Goal: Transaction & Acquisition: Book appointment/travel/reservation

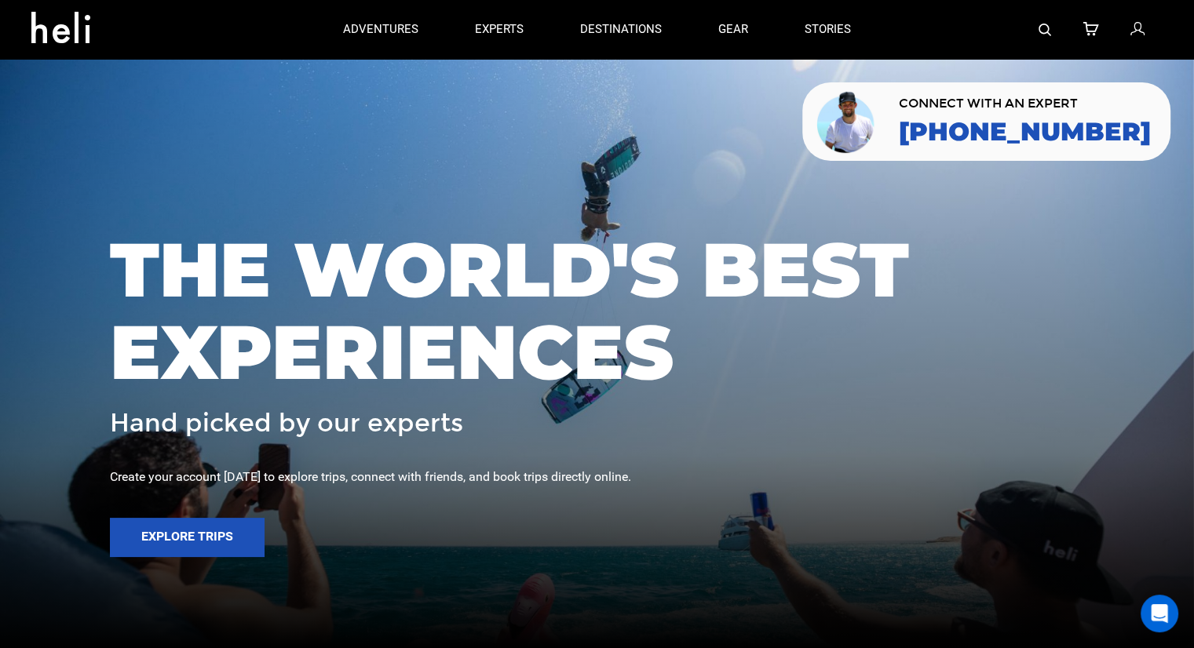
click at [1045, 29] on img at bounding box center [1044, 30] width 13 height 13
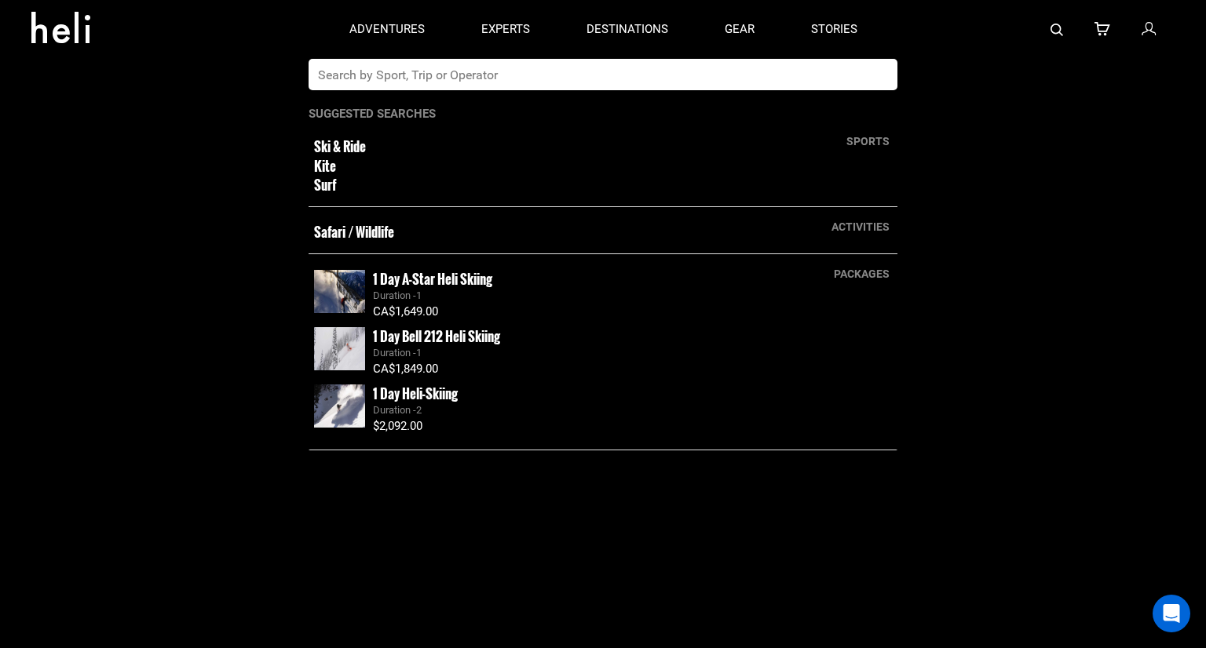
click at [558, 71] on input "text" at bounding box center [586, 74] width 557 height 31
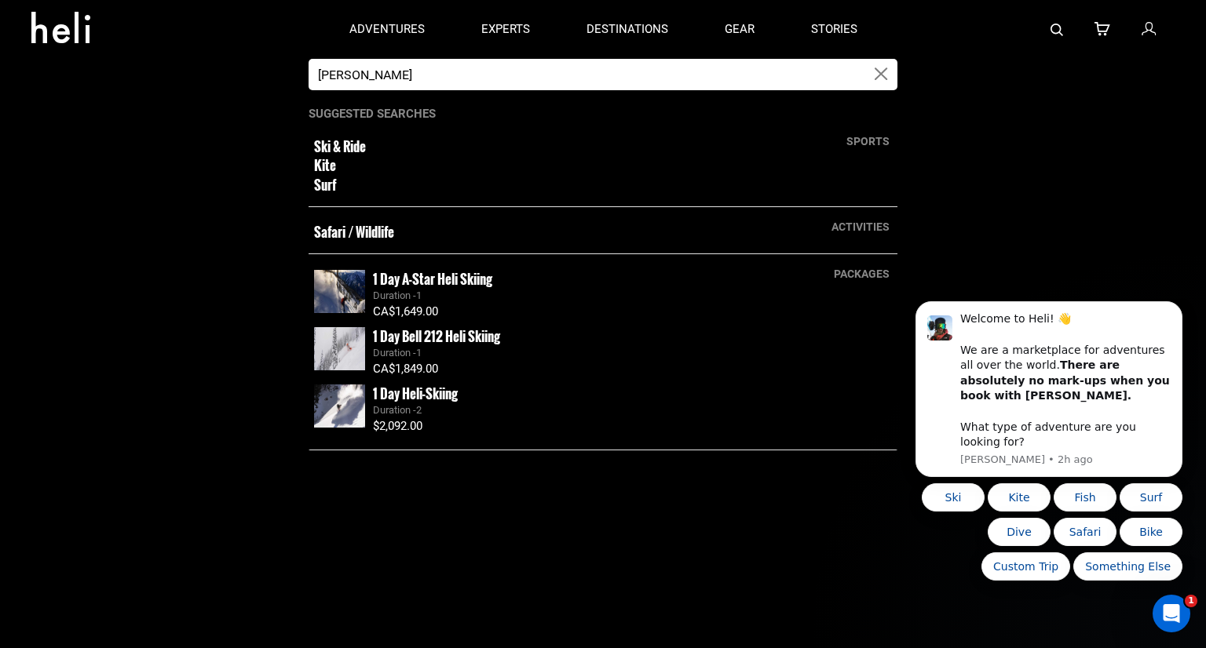
type input "aya niseko"
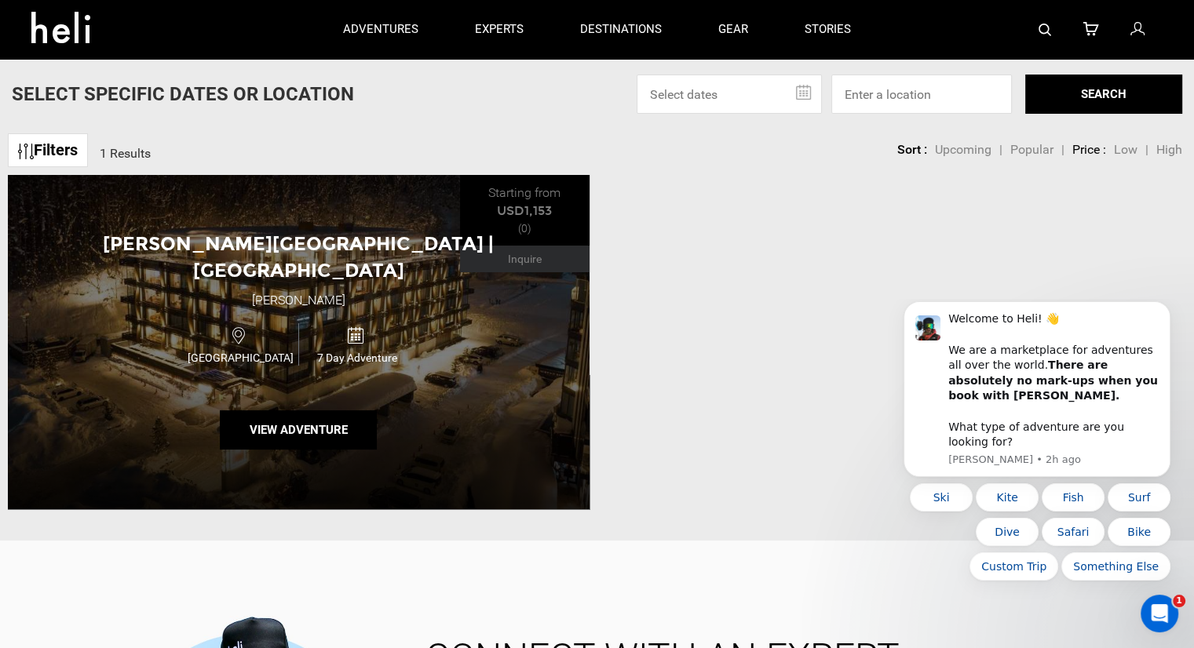
click at [295, 350] on span "[GEOGRAPHIC_DATA]" at bounding box center [240, 358] width 116 height 16
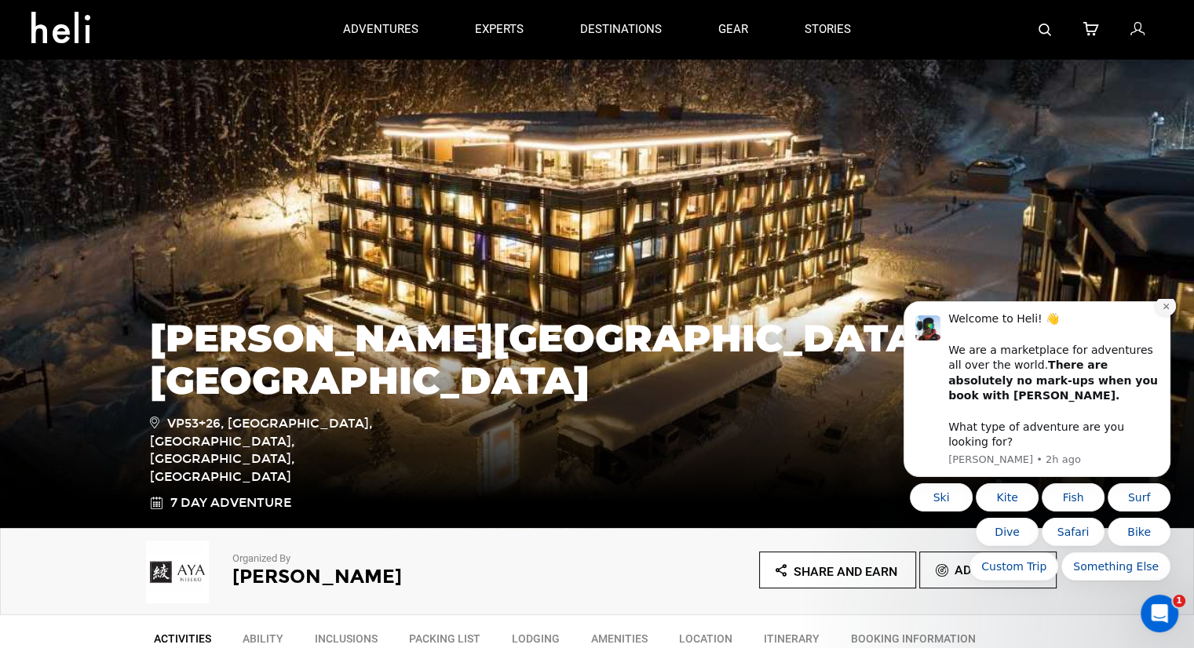
click at [1164, 311] on icon "Dismiss notification" at bounding box center [1166, 306] width 9 height 9
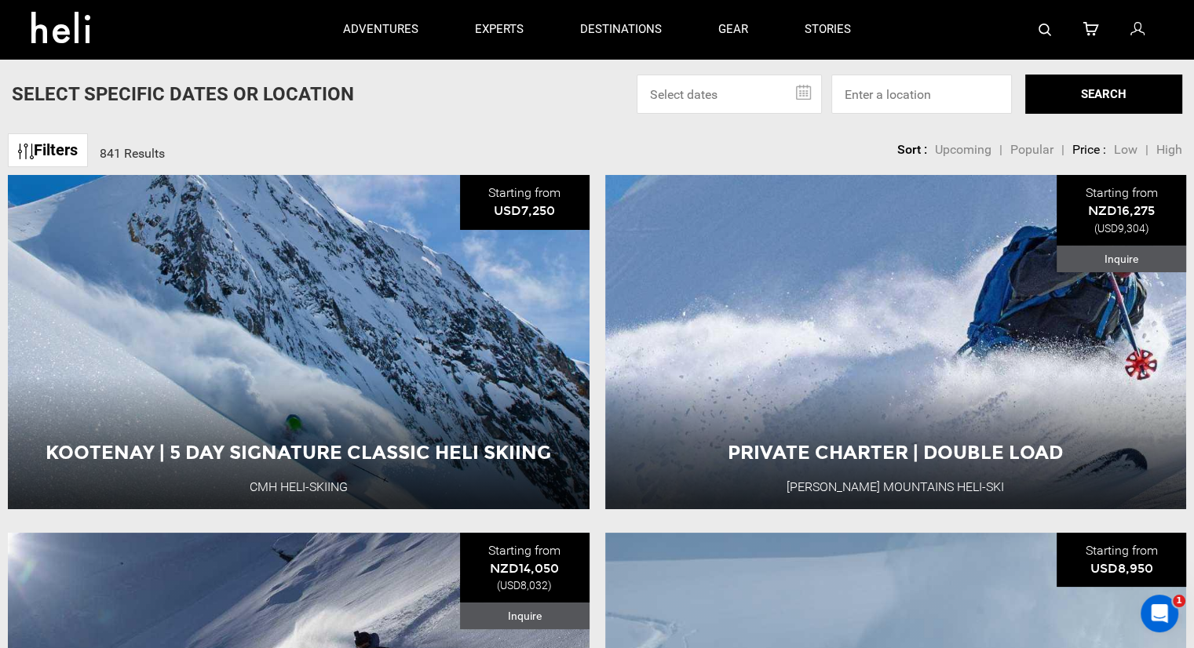
click at [1049, 34] on img at bounding box center [1044, 30] width 13 height 13
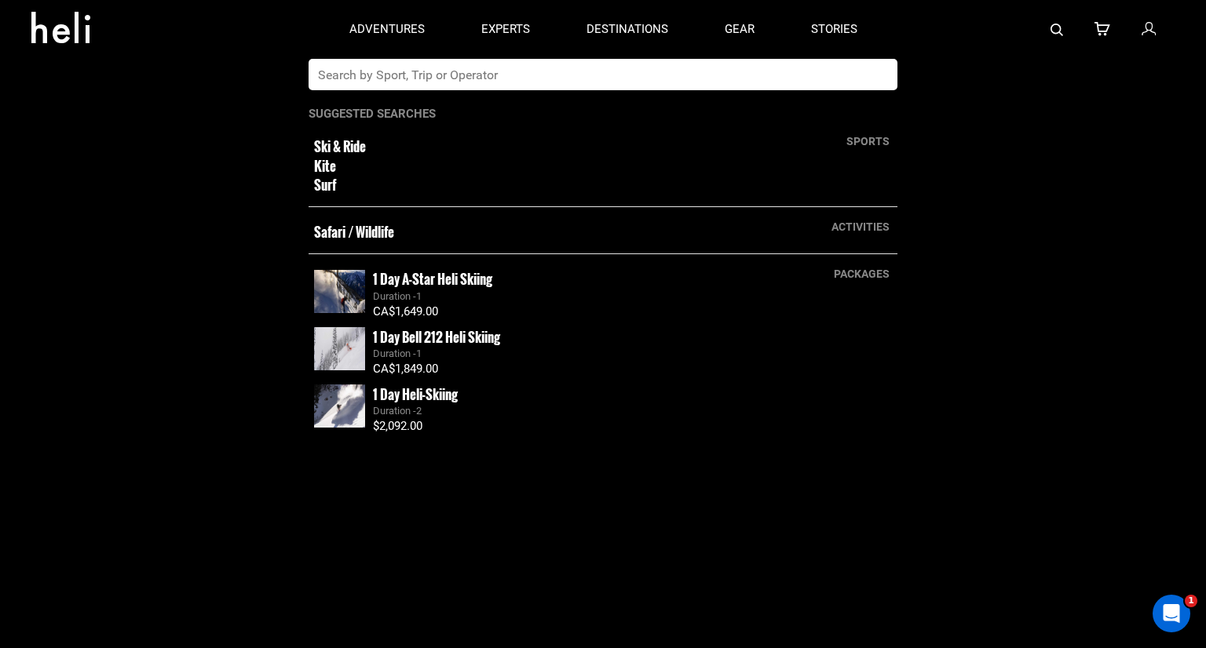
click at [769, 81] on input "text" at bounding box center [586, 74] width 557 height 31
type input "aya niseko"
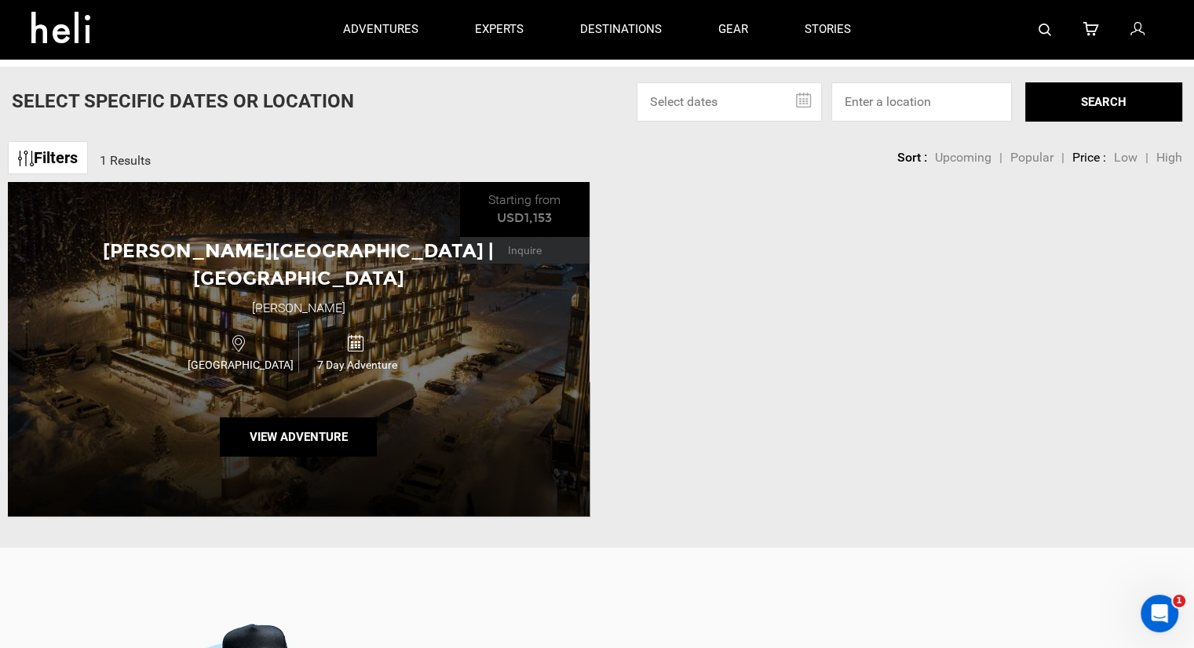
scroll to position [157, 0]
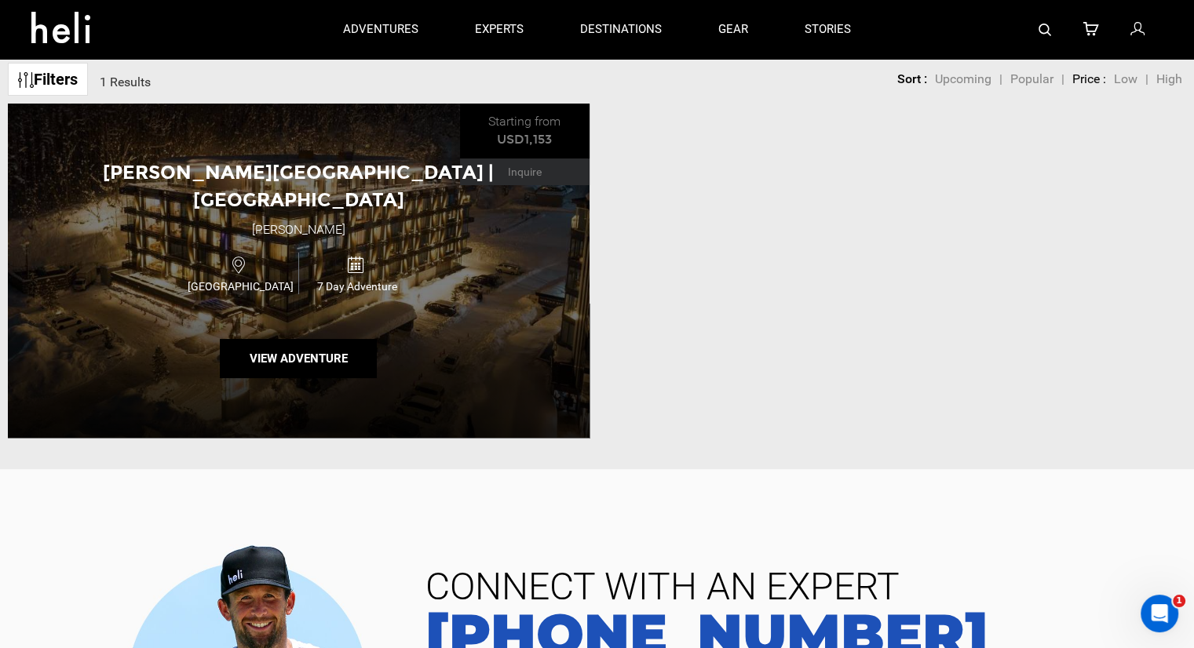
click at [386, 229] on div "Aya Niseko Hotel | Japan Aya Niseko Japan 7 Day Adventure View Adventure" at bounding box center [299, 271] width 582 height 334
